Goal: Information Seeking & Learning: Check status

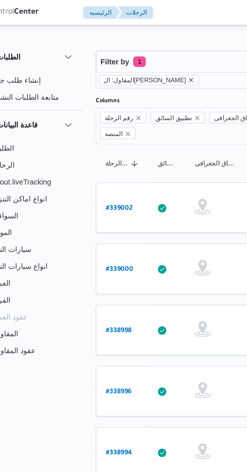
click at [110, 38] on icon "remove selected entity" at bounding box center [111, 38] width 3 height 3
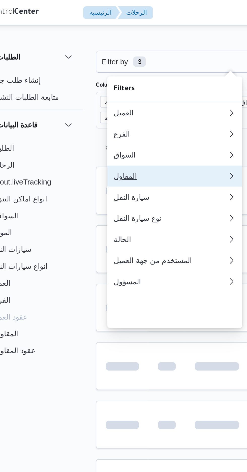
click at [98, 86] on div "المقاول" at bounding box center [100, 84] width 52 height 4
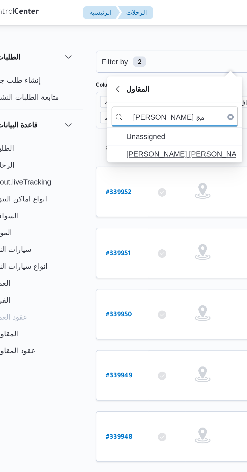
type input "[PERSON_NAME] مج"
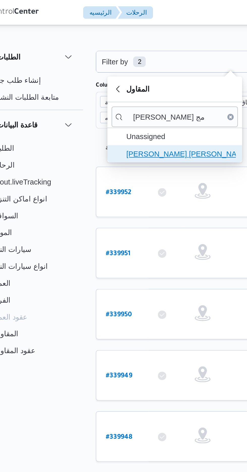
click at [112, 73] on span "[PERSON_NAME] [PERSON_NAME]" at bounding box center [106, 74] width 52 height 6
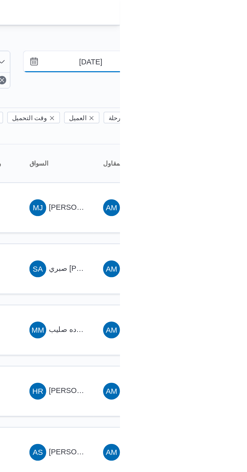
click at [234, 29] on input "[DATE]" at bounding box center [229, 29] width 57 height 10
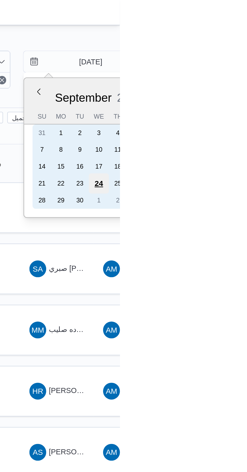
click at [235, 84] on div "24" at bounding box center [237, 88] width 10 height 10
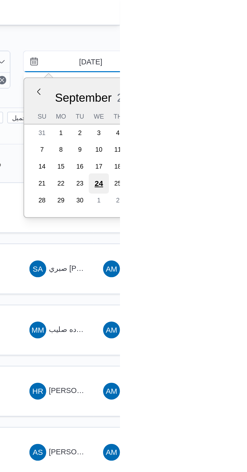
type input "[DATE]"
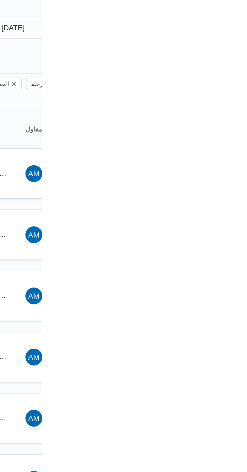
type input "[DATE]"
click at [238, 30] on input "[DATE]" at bounding box center [229, 29] width 57 height 10
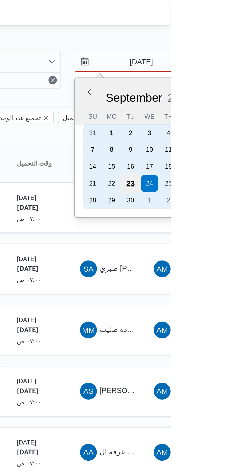
click at [227, 87] on div "23" at bounding box center [228, 88] width 10 height 10
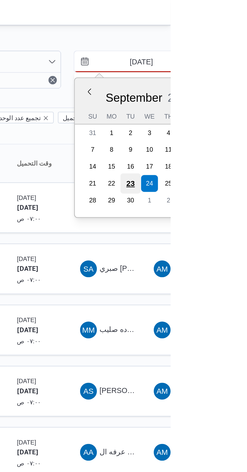
type input "[DATE]"
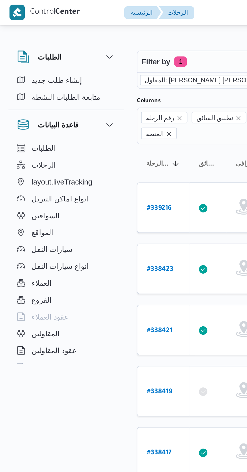
click at [132, 38] on icon "remove selected entity" at bounding box center [133, 38] width 3 height 3
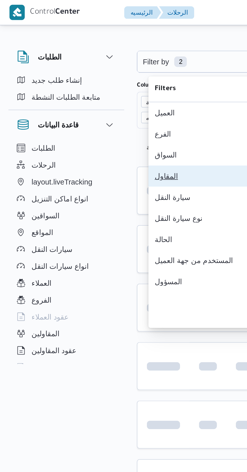
click at [94, 86] on div "المقاول" at bounding box center [100, 84] width 52 height 4
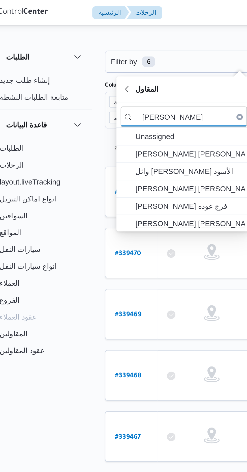
type input "[PERSON_NAME]"
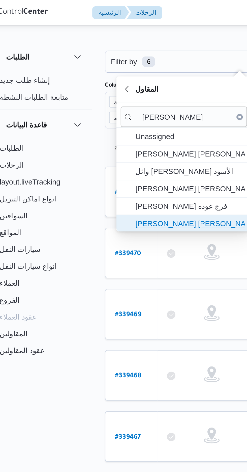
click at [112, 106] on span "[PERSON_NAME] [PERSON_NAME]" at bounding box center [106, 107] width 52 height 6
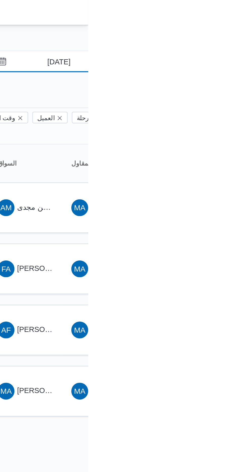
click at [233, 30] on input "[DATE]" at bounding box center [229, 29] width 57 height 10
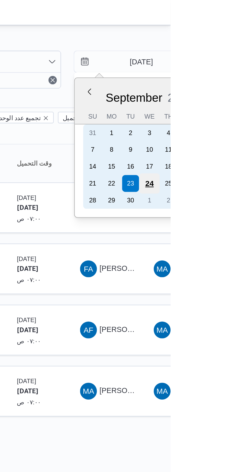
click at [236, 86] on div "24" at bounding box center [237, 88] width 10 height 10
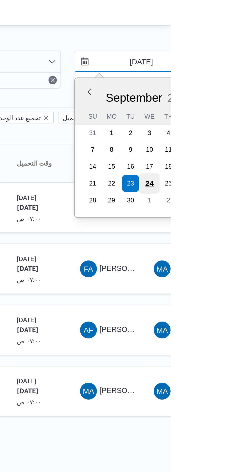
type input "[DATE]"
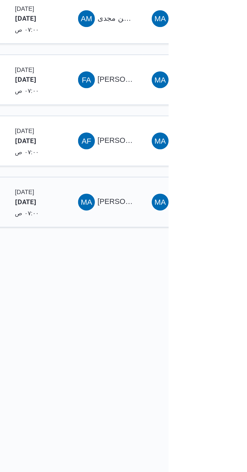
click at [225, 185] on span "[PERSON_NAME] [PERSON_NAME]" at bounding box center [242, 187] width 59 height 4
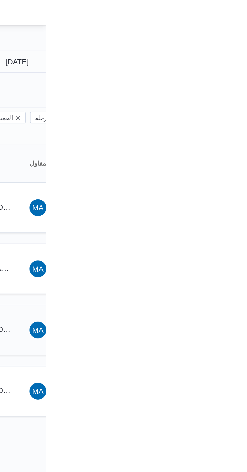
type input "[DATE]"
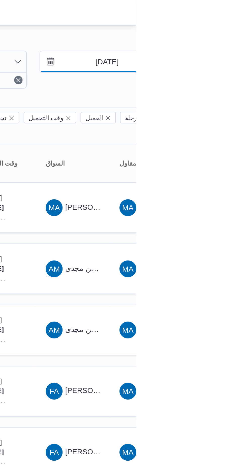
click at [231, 30] on input "[DATE]" at bounding box center [229, 29] width 57 height 10
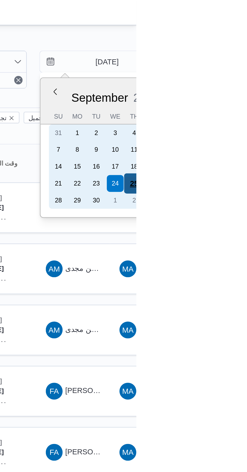
click at [246, 86] on div "25" at bounding box center [246, 88] width 10 height 10
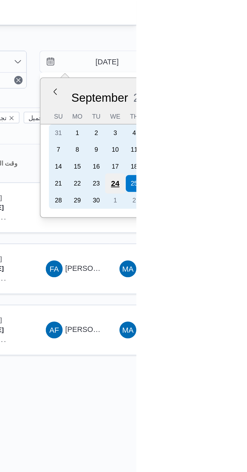
click at [238, 85] on div "24" at bounding box center [237, 88] width 10 height 10
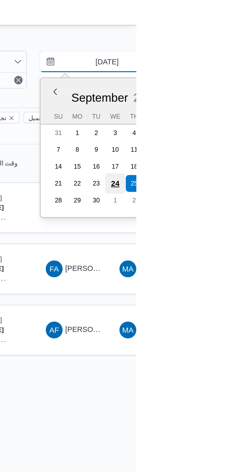
type input "[DATE]"
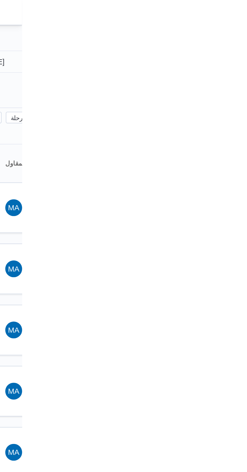
type input "[DATE]"
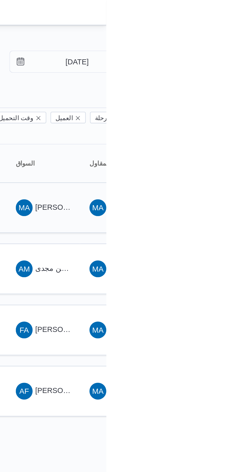
click at [215, 97] on span "[PERSON_NAME] [PERSON_NAME]" at bounding box center [242, 99] width 59 height 4
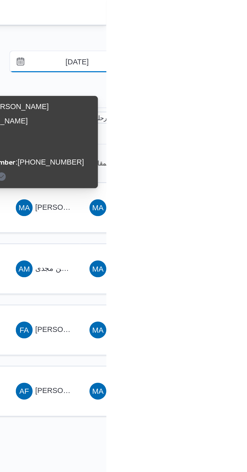
click at [230, 28] on input "[DATE]" at bounding box center [229, 29] width 57 height 10
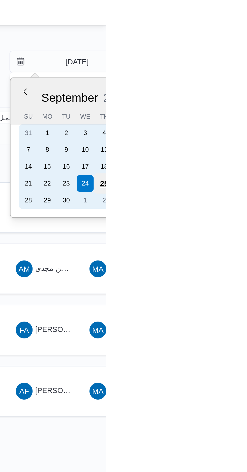
click at [245, 86] on div "25" at bounding box center [246, 88] width 10 height 10
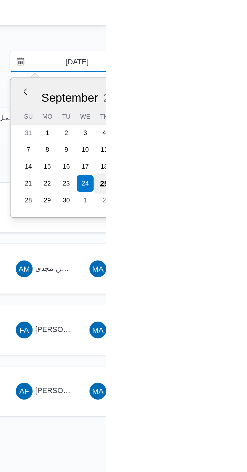
type input "[DATE]"
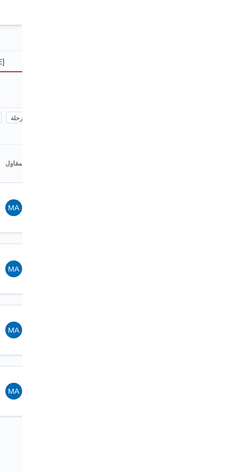
type input "[DATE]"
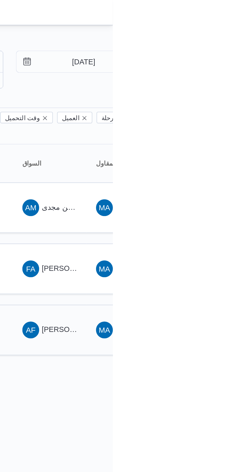
click at [221, 156] on span "[PERSON_NAME] [PERSON_NAME]" at bounding box center [242, 158] width 59 height 4
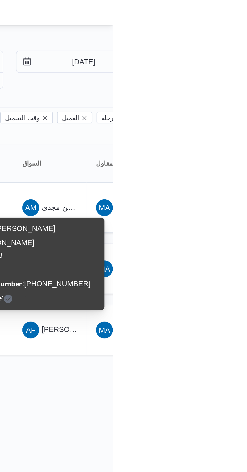
click at [223, 120] on div "Name : [PERSON_NAME] [PERSON_NAME] Id : 16718 Email : Phone Number : [PHONE_NUM…" at bounding box center [211, 126] width 61 height 40
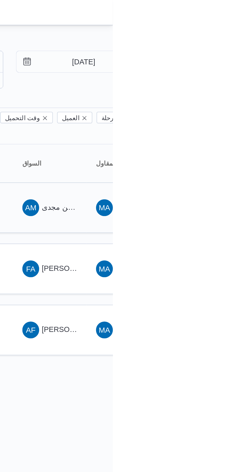
click at [221, 95] on span "AM ايمن مجدى [PERSON_NAME]" at bounding box center [217, 99] width 26 height 8
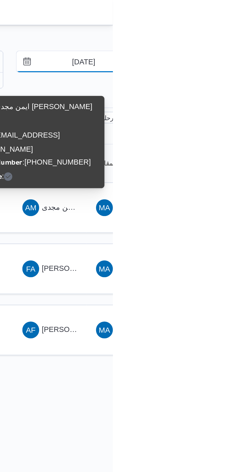
click at [234, 27] on input "[DATE]" at bounding box center [229, 29] width 57 height 10
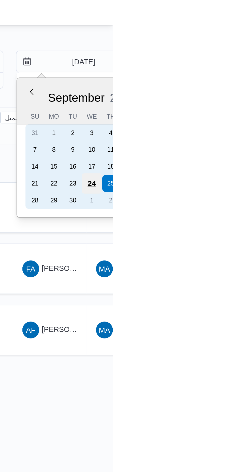
click at [238, 86] on div "24" at bounding box center [237, 88] width 10 height 10
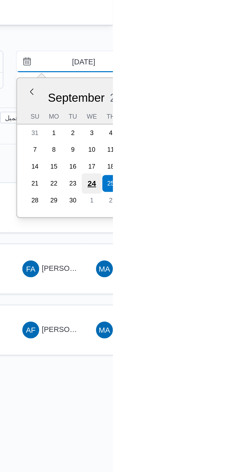
type input "[DATE]"
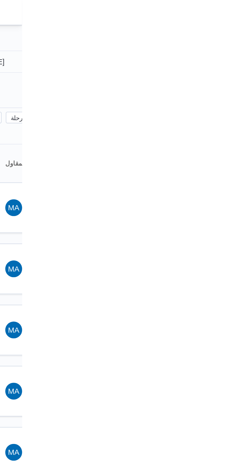
type input "[DATE]"
